Goal: Information Seeking & Learning: Learn about a topic

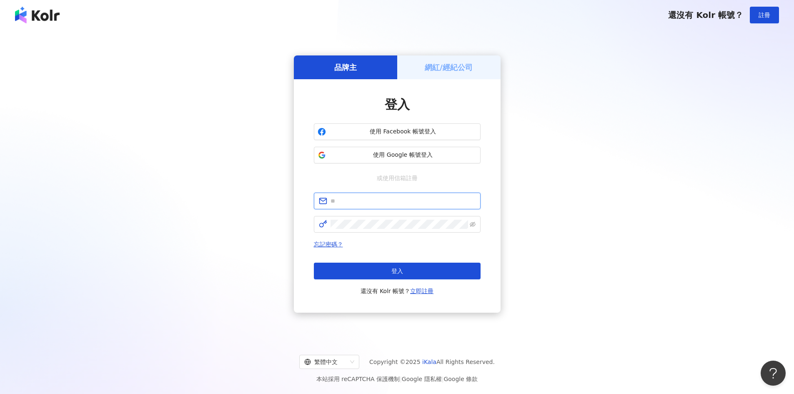
type input "**********"
click at [395, 266] on button "登入" at bounding box center [397, 271] width 167 height 17
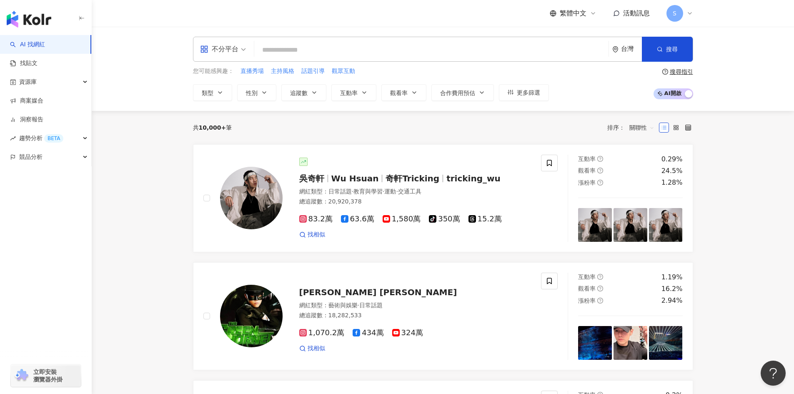
click at [684, 11] on div "S" at bounding box center [679, 13] width 27 height 17
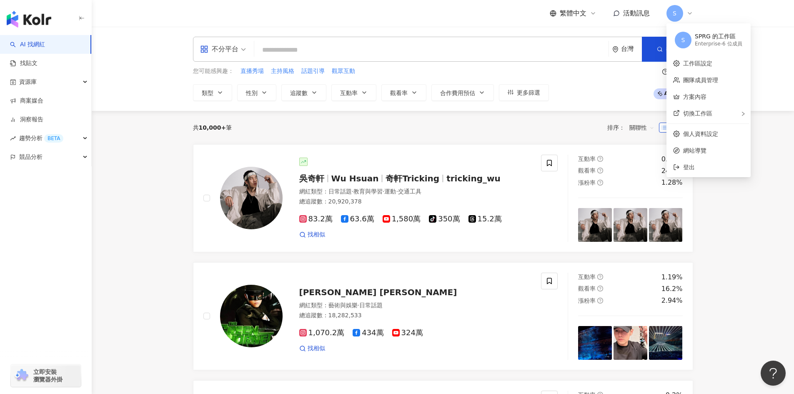
click at [684, 11] on div "S" at bounding box center [679, 13] width 27 height 17
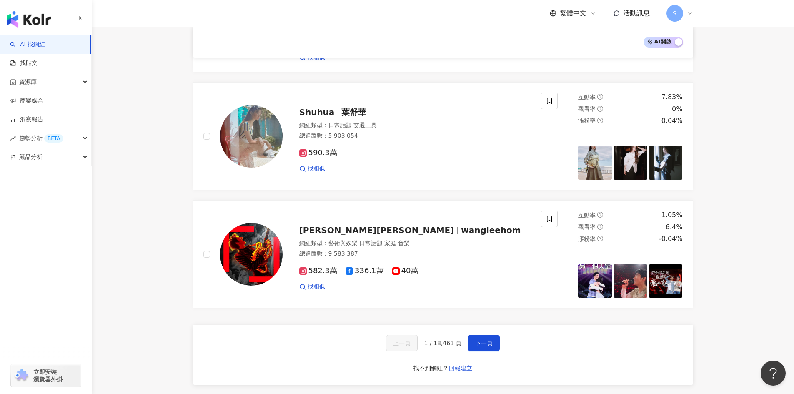
scroll to position [1250, 0]
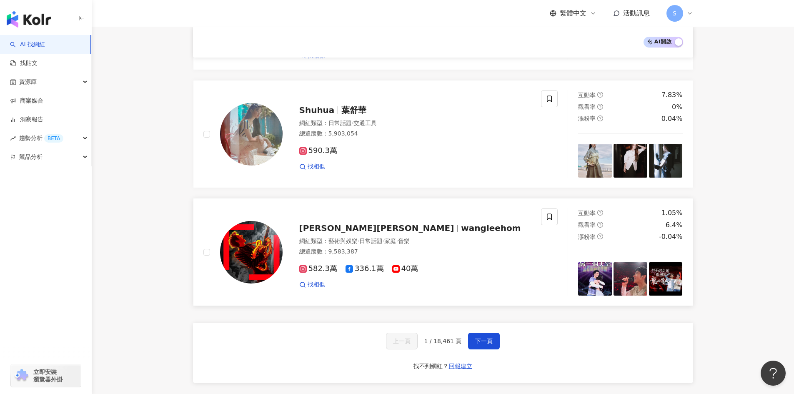
click at [465, 280] on div "找相似" at bounding box center [415, 284] width 232 height 8
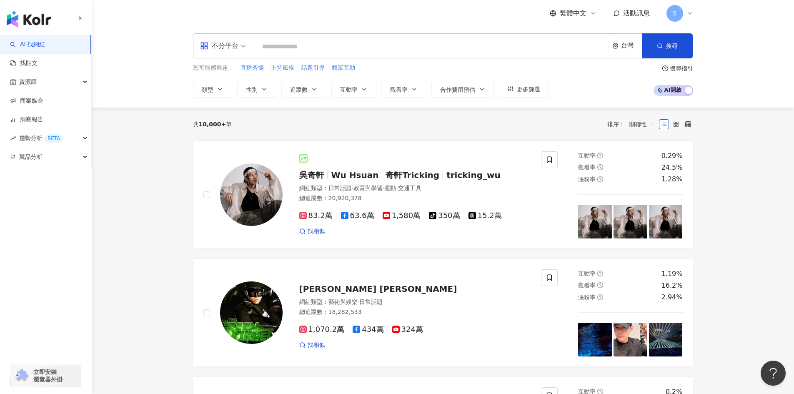
scroll to position [0, 0]
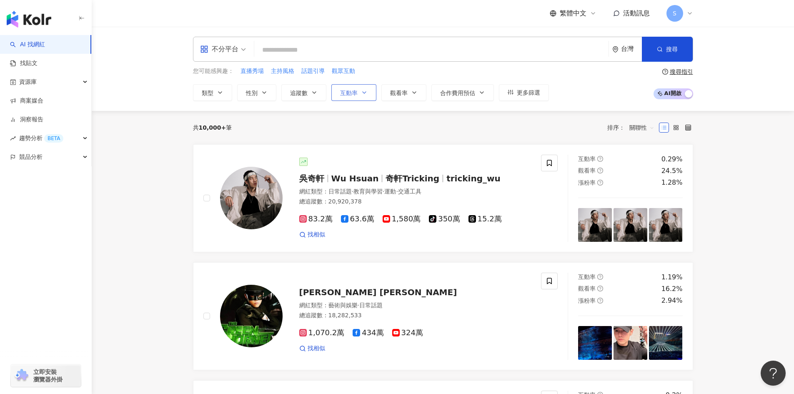
click at [348, 90] on span "互動率" at bounding box center [349, 93] width 18 height 7
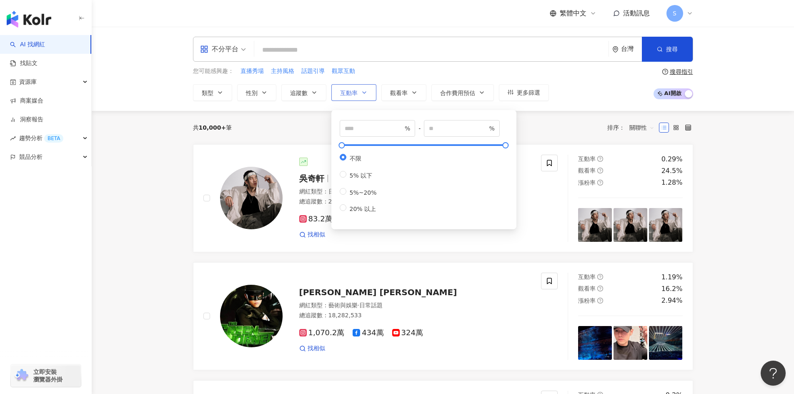
click at [343, 100] on button "互動率" at bounding box center [353, 92] width 45 height 17
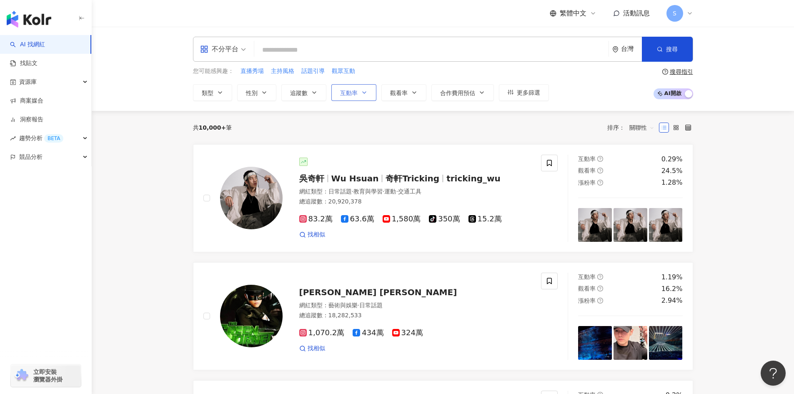
click at [343, 100] on button "互動率" at bounding box center [353, 92] width 45 height 17
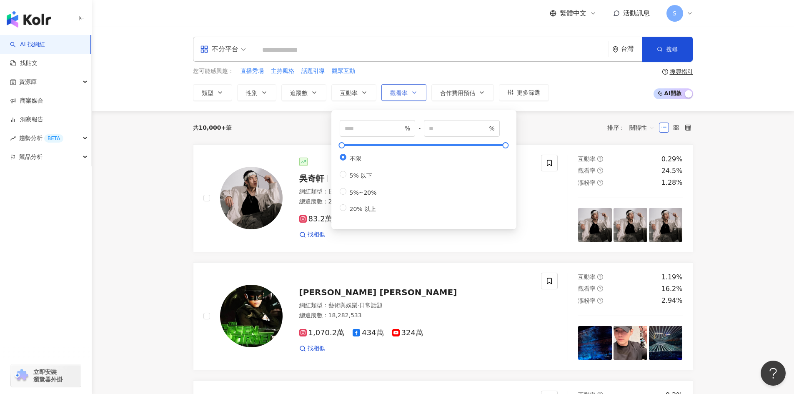
click at [407, 93] on span "觀看率" at bounding box center [399, 93] width 18 height 7
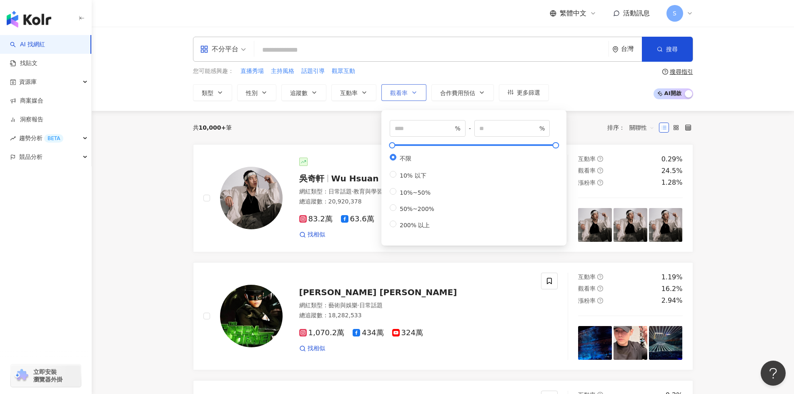
click at [407, 93] on span "觀看率" at bounding box center [399, 93] width 18 height 7
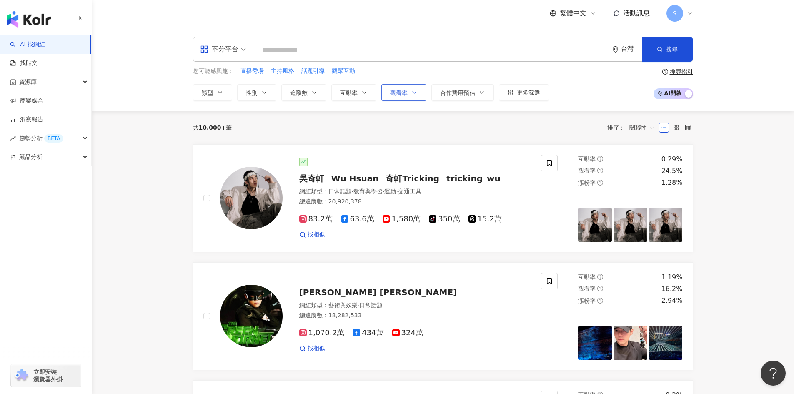
click at [407, 98] on button "觀看率" at bounding box center [403, 92] width 45 height 17
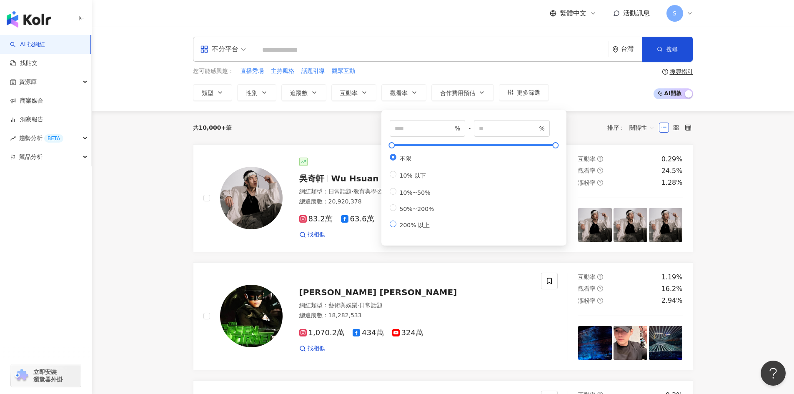
click at [409, 228] on span "200% 以上" at bounding box center [414, 225] width 37 height 7
type input "***"
click at [310, 87] on button "追蹤數" at bounding box center [303, 92] width 45 height 17
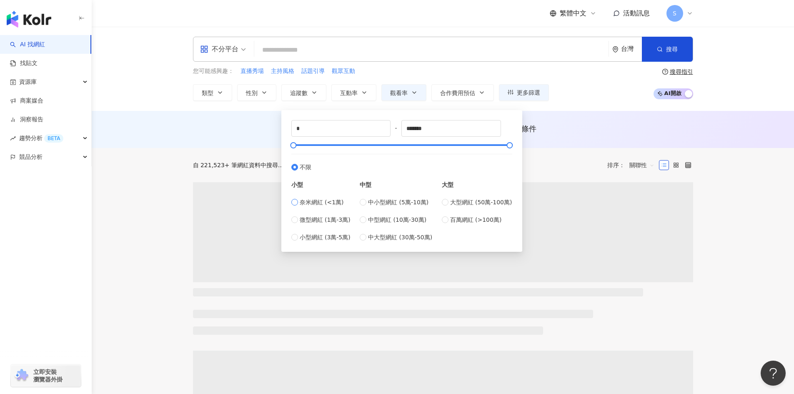
click at [324, 200] on span "奈米網紅 (<1萬)" at bounding box center [322, 202] width 44 height 9
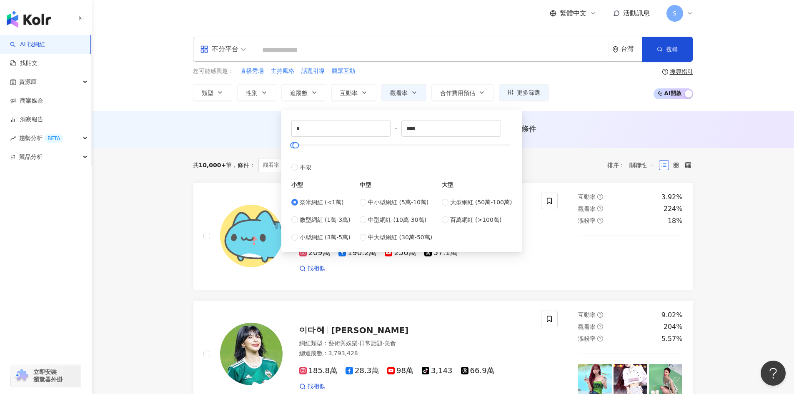
type input "****"
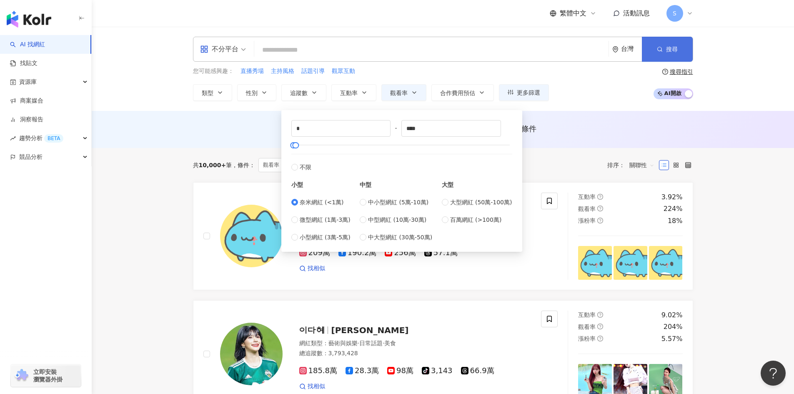
click at [678, 51] on button "搜尋" at bounding box center [667, 49] width 51 height 25
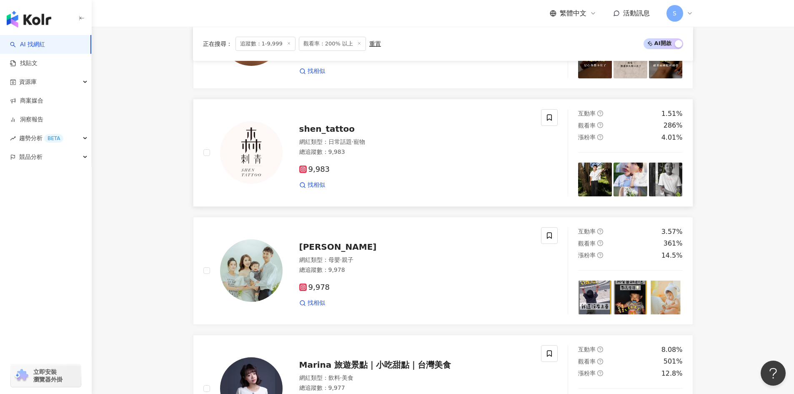
scroll to position [208, 0]
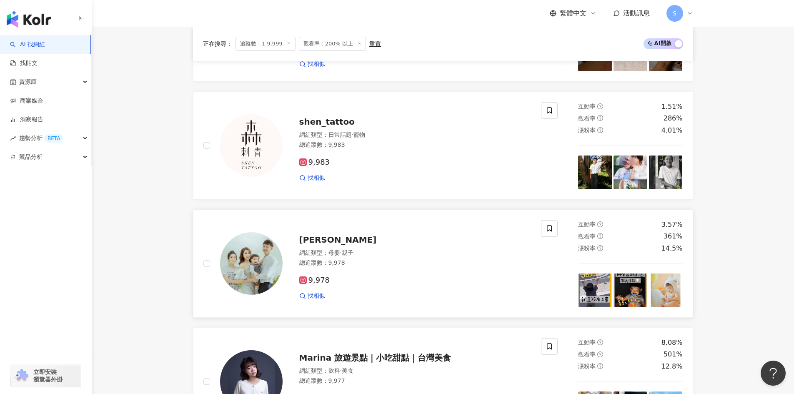
click at [451, 245] on div "[PERSON_NAME]" at bounding box center [415, 240] width 232 height 12
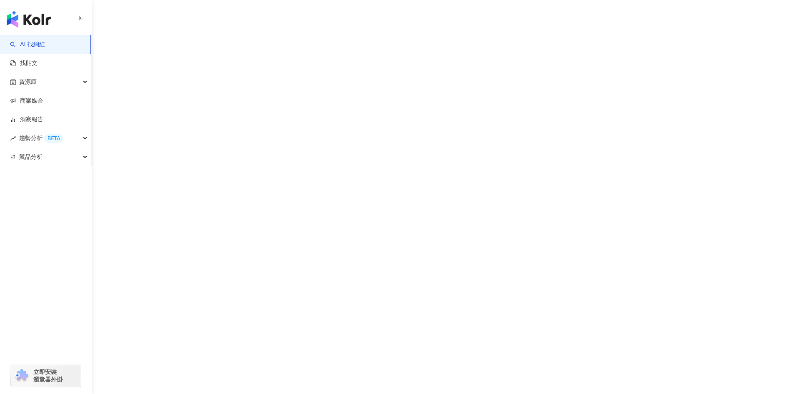
click at [472, 305] on div "AI 找網紅 找貼文 資源庫 商案媒合 洞察報告 趨勢分析 BETA 競品分析 立即安裝 瀏覽器外掛" at bounding box center [397, 197] width 794 height 394
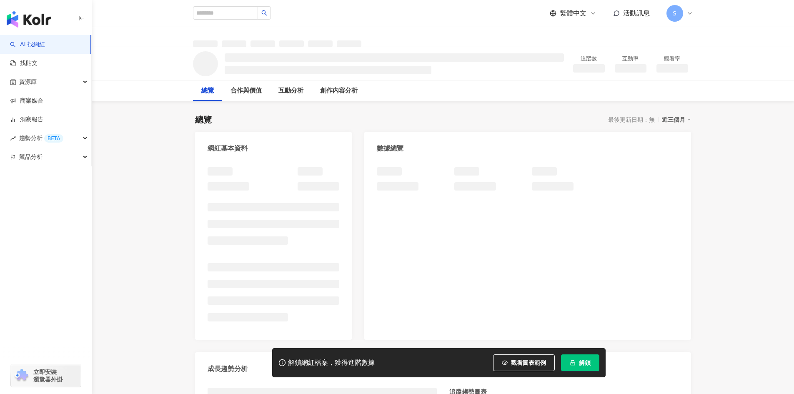
click at [472, 305] on div at bounding box center [527, 249] width 326 height 181
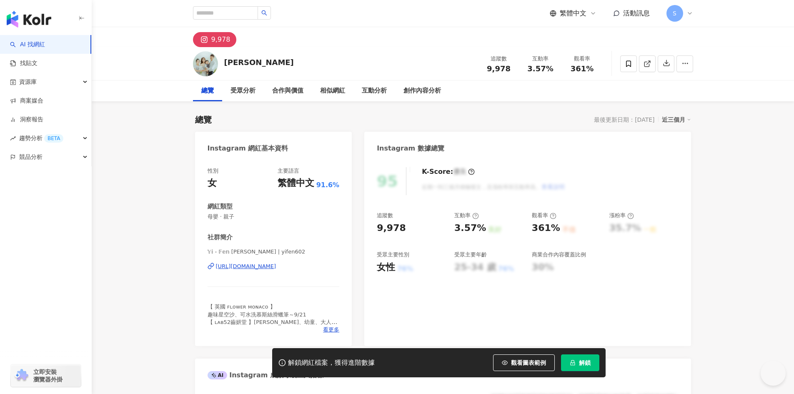
click at [276, 267] on div "https://www.instagram.com/yifen602/" at bounding box center [246, 267] width 60 height 8
